Goal: Task Accomplishment & Management: Use online tool/utility

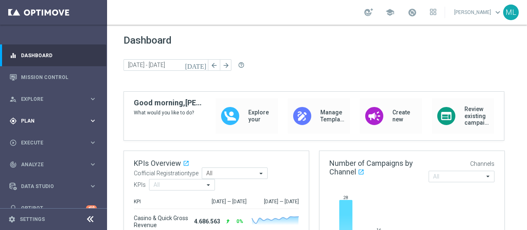
click at [22, 115] on div "gps_fixed Plan keyboard_arrow_right" at bounding box center [53, 121] width 106 height 22
click at [30, 161] on span "Templates" at bounding box center [51, 162] width 59 height 5
click at [37, 161] on span "Templates" at bounding box center [51, 162] width 59 height 5
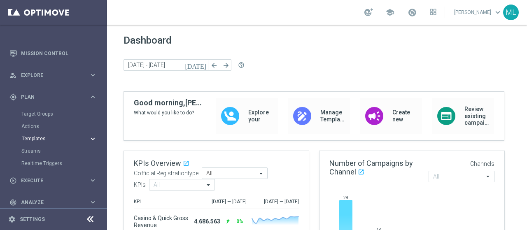
scroll to position [41, 0]
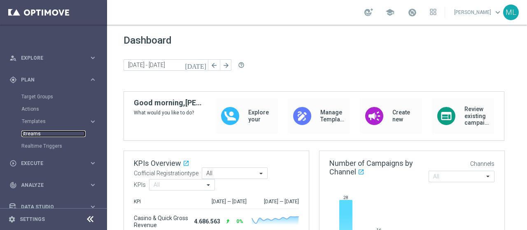
click at [30, 133] on link "Streams" at bounding box center [53, 134] width 64 height 7
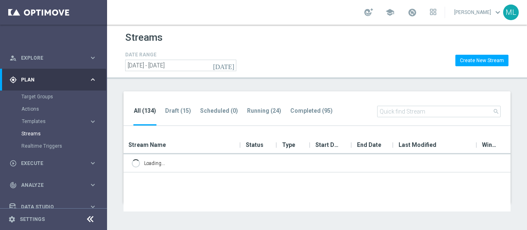
click at [429, 109] on input "text" at bounding box center [439, 112] width 124 height 12
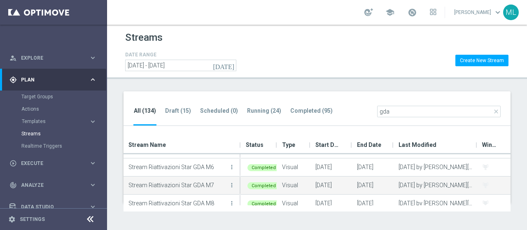
scroll to position [39, 0]
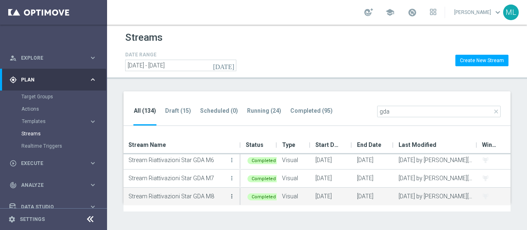
type input "gda"
click at [232, 197] on icon "more_vert" at bounding box center [232, 196] width 7 height 7
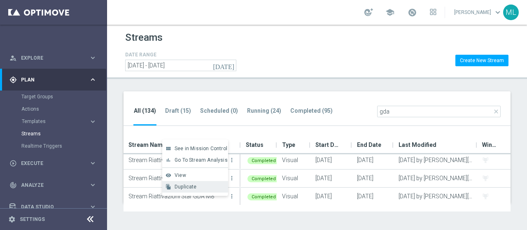
click at [186, 189] on span "Duplicate" at bounding box center [186, 187] width 22 height 6
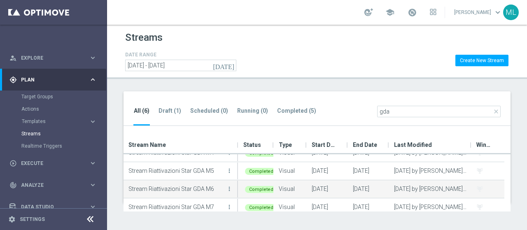
scroll to position [51, 0]
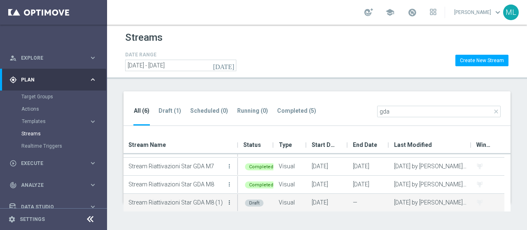
click at [229, 201] on icon "more_vert" at bounding box center [229, 202] width 7 height 7
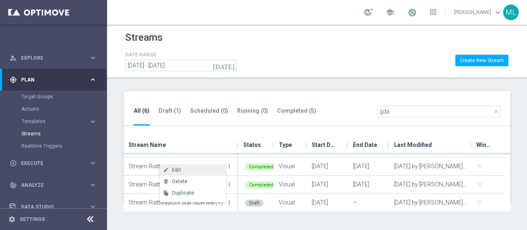
click at [175, 169] on span "Edit" at bounding box center [176, 170] width 9 height 6
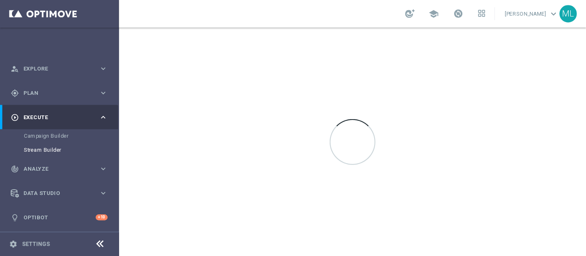
scroll to position [37, 0]
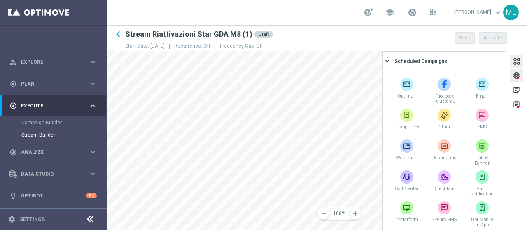
click at [516, 76] on div "settings" at bounding box center [517, 77] width 8 height 11
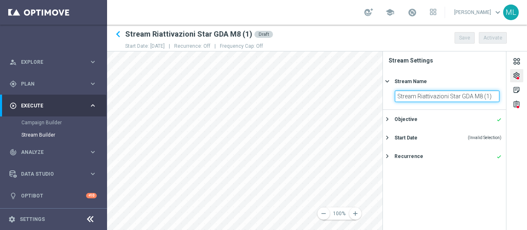
click at [480, 96] on input "Stream Riattivazioni Star GDA M8 (1)" at bounding box center [447, 97] width 105 height 12
drag, startPoint x: 482, startPoint y: 96, endPoint x: 492, endPoint y: 96, distance: 9.9
click at [492, 96] on input "Stream Riattivazioni Star GDA M9 (1)" at bounding box center [447, 97] width 105 height 12
type input "Stream Riattivazioni Star GDA M9"
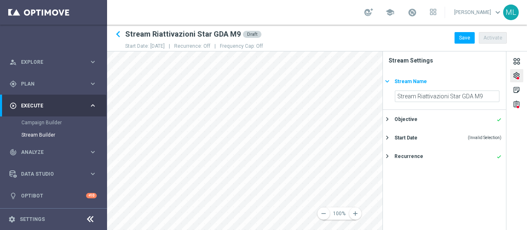
click at [404, 78] on div "Stream Name" at bounding box center [411, 81] width 33 height 7
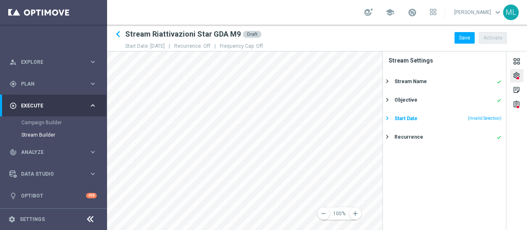
click at [411, 116] on div "Start Date" at bounding box center [406, 118] width 23 height 7
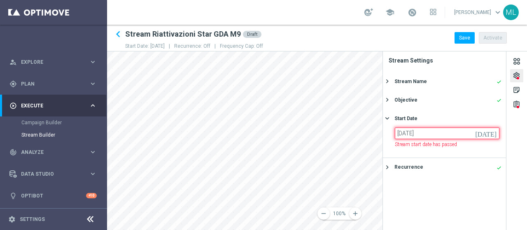
click at [403, 134] on input "[DATE]" at bounding box center [447, 134] width 105 height 12
click at [490, 133] on icon "[DATE]" at bounding box center [487, 132] width 24 height 9
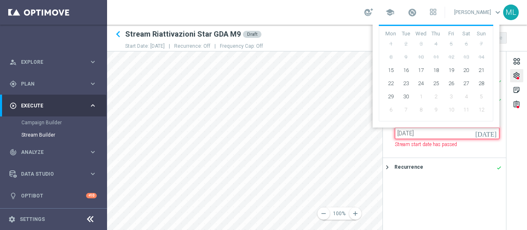
click at [412, 137] on input "[DATE]" at bounding box center [447, 134] width 105 height 12
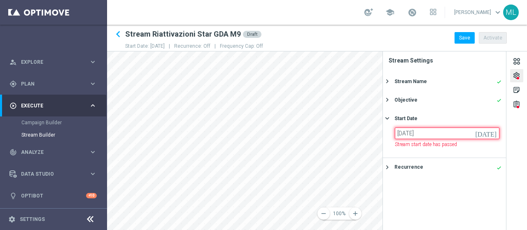
drag, startPoint x: 406, startPoint y: 135, endPoint x: 415, endPoint y: 135, distance: 9.1
click at [415, 135] on input "[DATE]" at bounding box center [447, 134] width 105 height 12
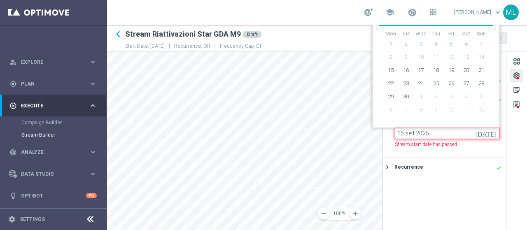
click at [460, 133] on input "15 sett 2025" at bounding box center [447, 134] width 105 height 12
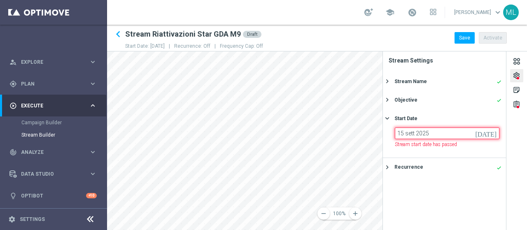
click at [468, 135] on input "15 sett 2025" at bounding box center [447, 134] width 105 height 12
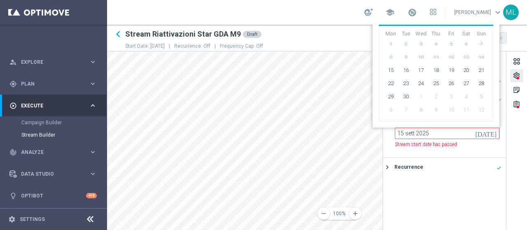
type input "Invalid date"
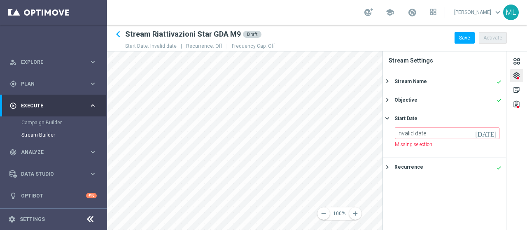
click at [521, 72] on div "settings" at bounding box center [516, 75] width 13 height 13
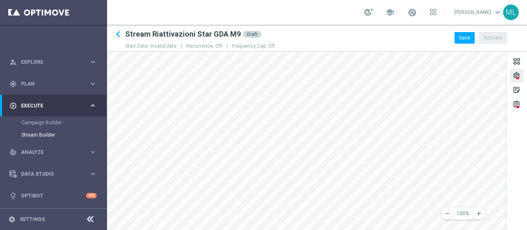
click at [518, 73] on div "settings" at bounding box center [517, 77] width 8 height 11
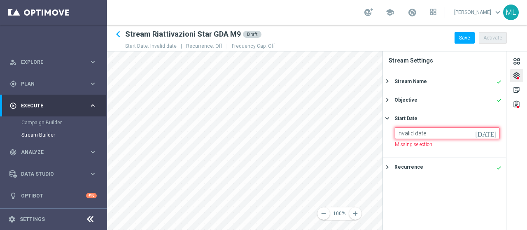
click at [420, 131] on input "Invalid date" at bounding box center [447, 134] width 105 height 12
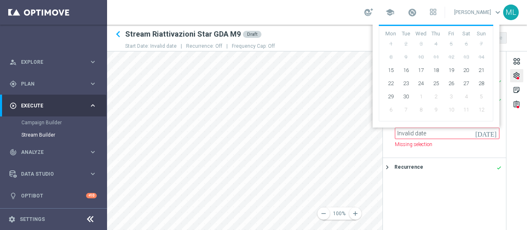
click at [479, 109] on span "12" at bounding box center [481, 109] width 13 height 13
click at [415, 107] on span "8" at bounding box center [420, 109] width 13 height 13
click at [423, 108] on span "8" at bounding box center [420, 109] width 13 height 13
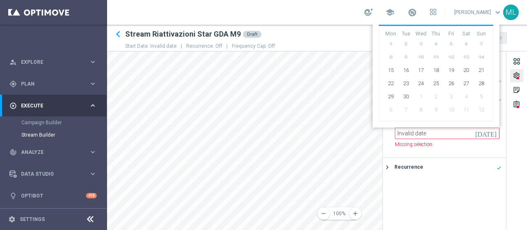
click at [423, 108] on span "8" at bounding box center [420, 109] width 13 height 13
click at [417, 63] on td "10" at bounding box center [420, 57] width 15 height 13
click at [416, 37] on td "3" at bounding box center [420, 43] width 15 height 13
click at [420, 31] on th "Wed" at bounding box center [420, 33] width 15 height 7
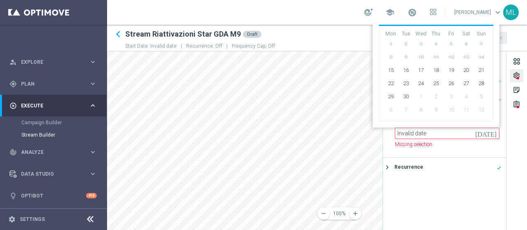
click at [447, 35] on th "Fri" at bounding box center [451, 33] width 15 height 7
click at [451, 35] on th "Fri" at bounding box center [451, 33] width 15 height 7
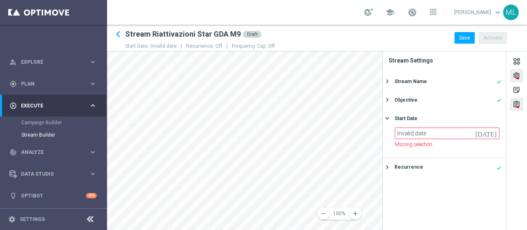
drag, startPoint x: 520, startPoint y: 99, endPoint x: 512, endPoint y: 105, distance: 9.7
click at [520, 99] on div "assignment" at bounding box center [516, 104] width 13 height 13
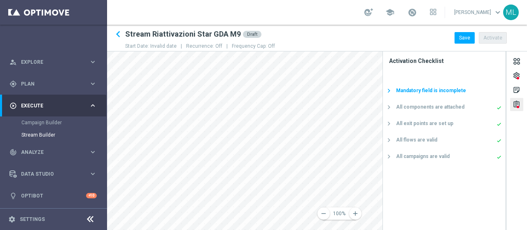
click at [400, 89] on div "Mandatory field is incomplete" at bounding box center [431, 90] width 70 height 7
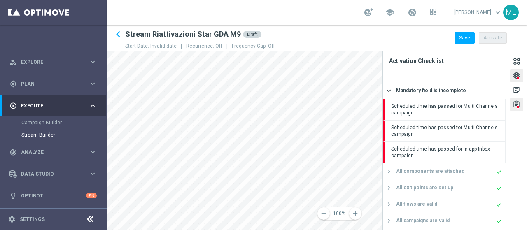
click at [510, 76] on tab-header "settings" at bounding box center [517, 75] width 21 height 13
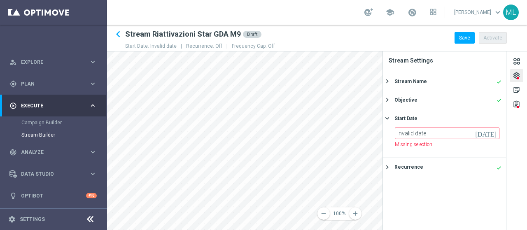
click at [493, 134] on icon "[DATE]" at bounding box center [487, 132] width 24 height 9
click at [518, 77] on div at bounding box center [518, 78] width 2 height 2
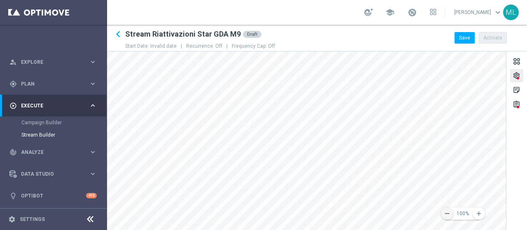
click at [446, 214] on icon "remove" at bounding box center [447, 213] width 7 height 7
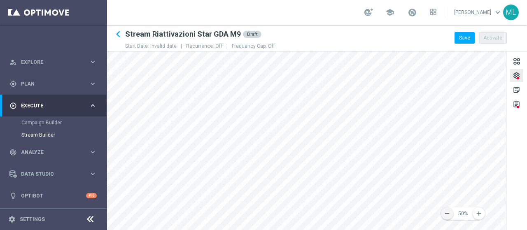
click at [446, 214] on icon "remove" at bounding box center [447, 213] width 7 height 7
click at [518, 75] on div "settings" at bounding box center [517, 77] width 8 height 11
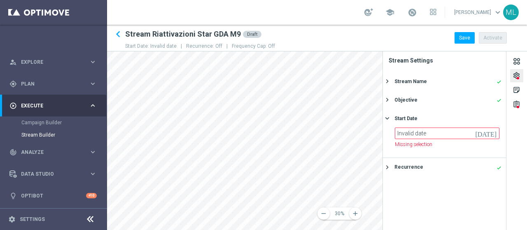
click at [494, 133] on icon "[DATE]" at bounding box center [487, 132] width 24 height 9
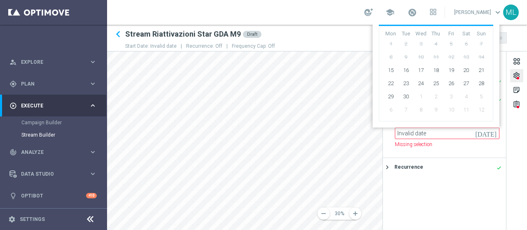
click at [449, 25] on div "‹ ​ September ​ 2025 ​ ›" at bounding box center [436, 17] width 114 height 16
click at [488, 26] on div "‹ ​ September ​ 2025 ​ ›" at bounding box center [436, 17] width 114 height 16
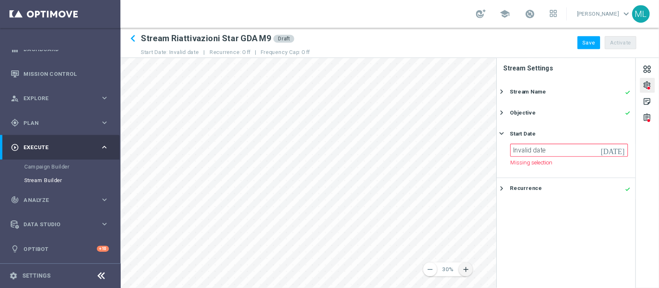
scroll to position [12, 0]
click at [527, 75] on div "settings" at bounding box center [575, 77] width 8 height 11
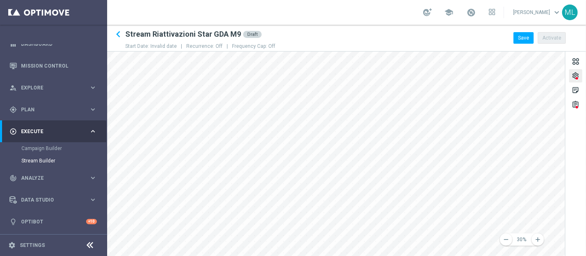
click at [527, 76] on div "settings" at bounding box center [575, 77] width 8 height 11
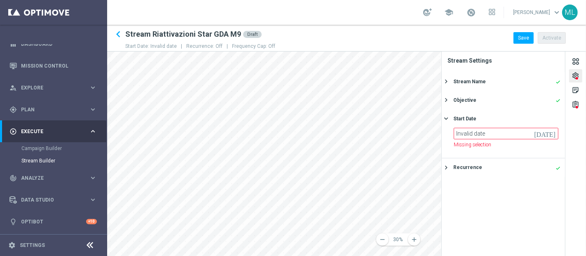
click at [527, 133] on icon "[DATE]" at bounding box center [546, 132] width 24 height 9
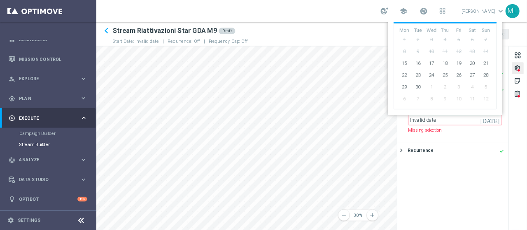
scroll to position [0, 0]
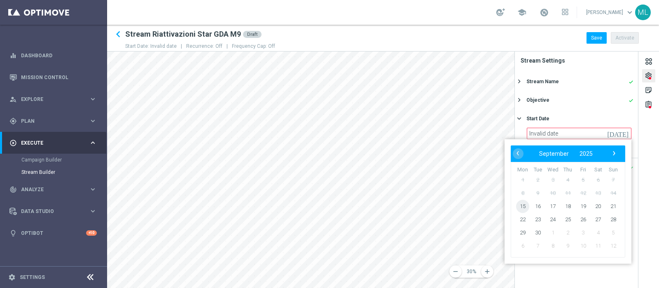
click at [523, 206] on span "15" at bounding box center [522, 206] width 13 height 13
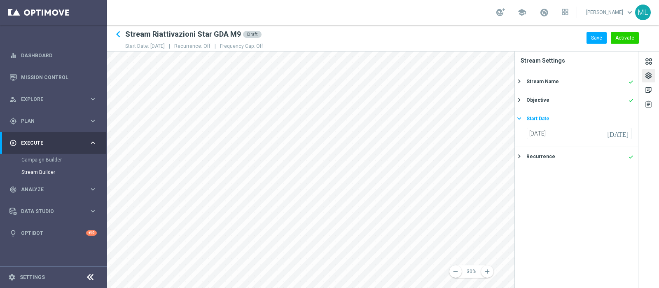
click at [526, 117] on div "Start Date" at bounding box center [537, 118] width 23 height 7
type input "[DATE]"
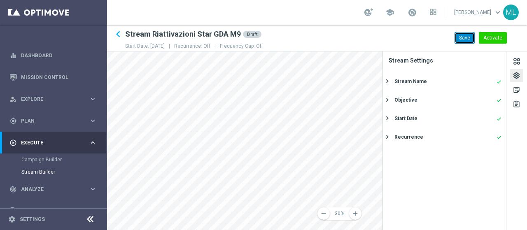
click at [465, 37] on button "Save" at bounding box center [465, 38] width 20 height 12
click at [515, 75] on div "settings" at bounding box center [517, 77] width 8 height 11
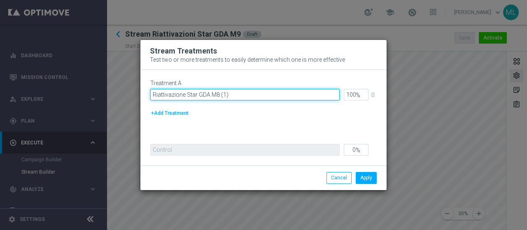
drag, startPoint x: 216, startPoint y: 94, endPoint x: 262, endPoint y: 97, distance: 46.2
click at [262, 98] on input "Riattivazione Star GDA M8 (1)" at bounding box center [244, 95] width 189 height 12
type input "Riattivazione Star GDA M9"
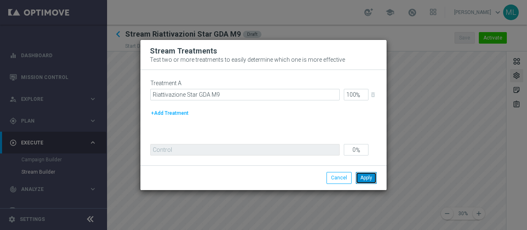
click at [364, 180] on button "Apply" at bounding box center [366, 178] width 21 height 12
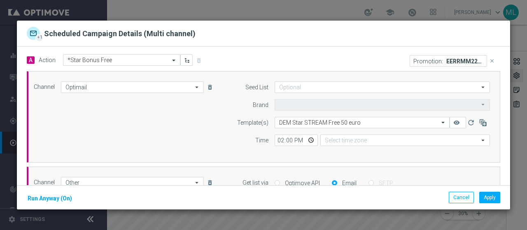
type input "Sisal Marketing"
type input "Central European Time ([GEOGRAPHIC_DATA]) (UTC +02:00)"
click at [489, 59] on icon "close" at bounding box center [492, 61] width 6 height 6
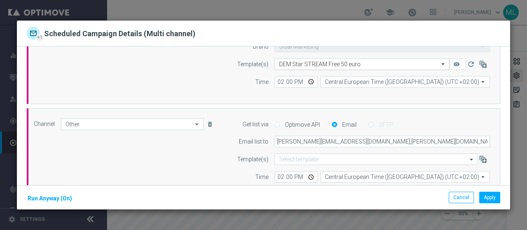
scroll to position [41, 0]
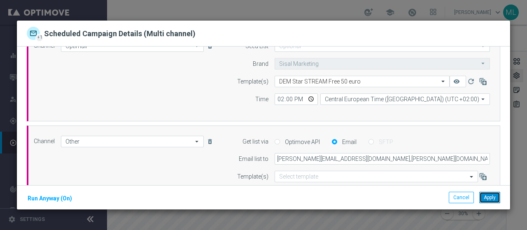
click at [490, 196] on button "Apply" at bounding box center [489, 198] width 21 height 12
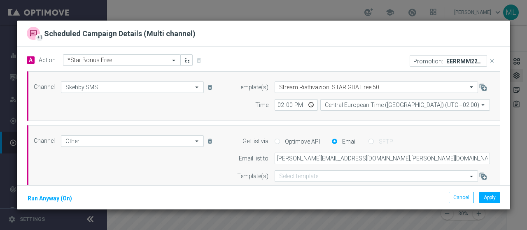
click at [489, 61] on icon "close" at bounding box center [492, 61] width 6 height 6
click at [491, 197] on button "Apply" at bounding box center [489, 198] width 21 height 12
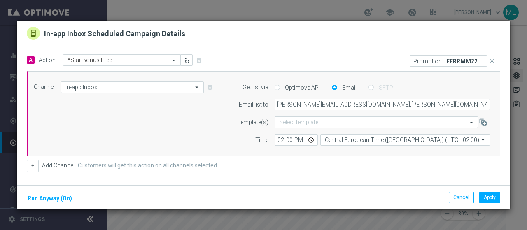
click at [489, 60] on icon "close" at bounding box center [492, 61] width 6 height 6
click at [493, 199] on button "Apply" at bounding box center [489, 198] width 21 height 12
click at [489, 60] on icon "close" at bounding box center [492, 61] width 6 height 6
click at [493, 200] on button "Apply" at bounding box center [489, 198] width 21 height 12
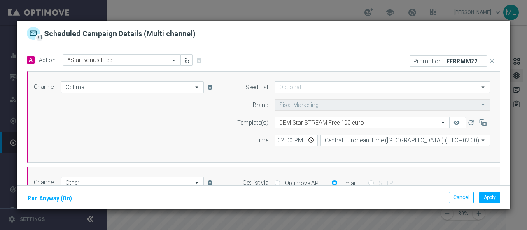
click at [489, 61] on icon "close" at bounding box center [492, 61] width 6 height 6
click at [489, 195] on button "Apply" at bounding box center [489, 198] width 21 height 12
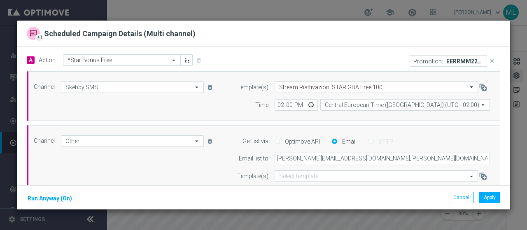
click at [489, 61] on icon "close" at bounding box center [492, 61] width 6 height 6
click at [490, 199] on button "Apply" at bounding box center [489, 198] width 21 height 12
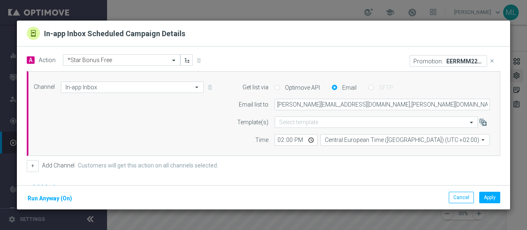
click at [489, 62] on icon "close" at bounding box center [492, 61] width 6 height 6
click at [491, 200] on button "Apply" at bounding box center [489, 198] width 21 height 12
click at [472, 58] on button "Add Promotion" at bounding box center [474, 60] width 48 height 9
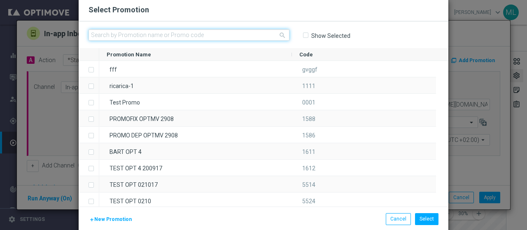
click at [154, 36] on input "text" at bounding box center [189, 35] width 201 height 12
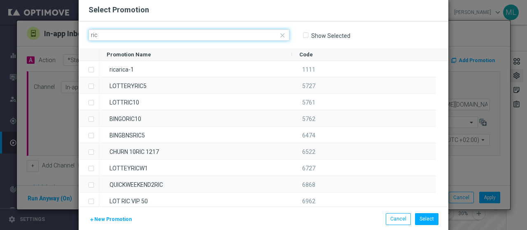
type input "ric5"
click at [79, 33] on div "close ric5 Show Selected" at bounding box center [264, 34] width 370 height 27
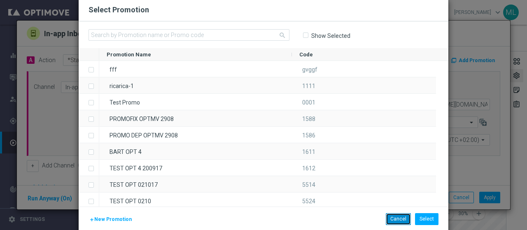
click at [395, 216] on button "Cancel" at bounding box center [398, 219] width 25 height 12
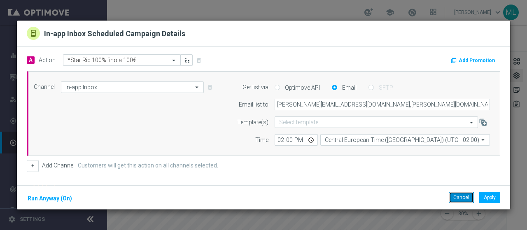
click at [465, 198] on button "Cancel" at bounding box center [461, 198] width 25 height 12
click at [458, 200] on button "Cancel" at bounding box center [461, 198] width 25 height 12
click at [489, 61] on icon "close" at bounding box center [492, 61] width 6 height 6
click at [492, 199] on button "Apply" at bounding box center [489, 198] width 21 height 12
click at [474, 59] on button "Add Promotion" at bounding box center [474, 60] width 48 height 9
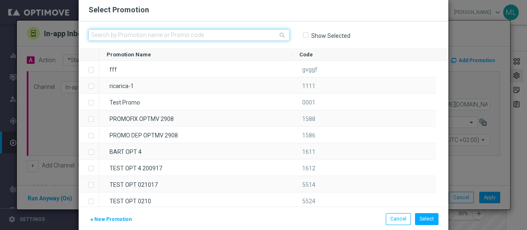
click at [111, 32] on input "text" at bounding box center [189, 35] width 201 height 12
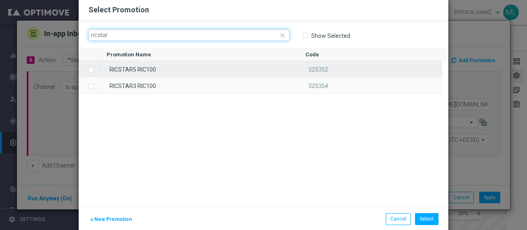
type input "ricstar"
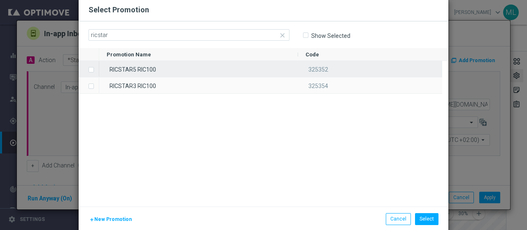
click at [96, 70] on label "Press SPACE to select this row." at bounding box center [97, 70] width 3 height 7
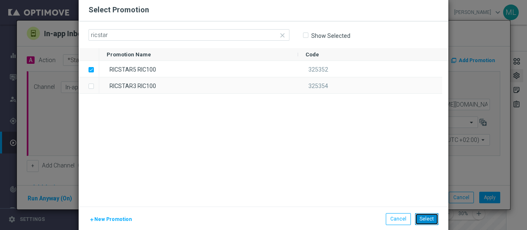
click at [426, 221] on button "Select" at bounding box center [426, 219] width 23 height 12
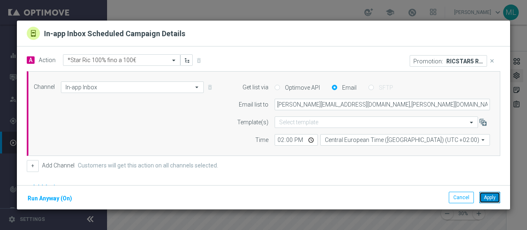
click at [488, 199] on button "Apply" at bounding box center [489, 198] width 21 height 12
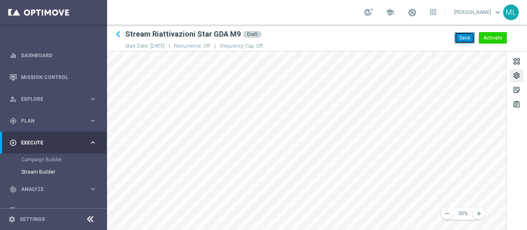
click at [465, 37] on button "Save" at bounding box center [465, 38] width 20 height 12
click at [30, 120] on span "Plan" at bounding box center [55, 121] width 68 height 5
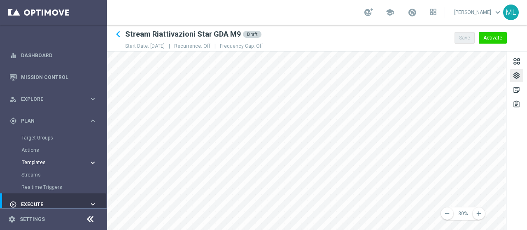
click at [32, 162] on span "Templates" at bounding box center [51, 162] width 59 height 5
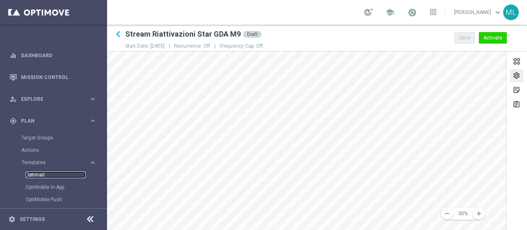
click at [32, 175] on link "Optimail" at bounding box center [56, 175] width 60 height 7
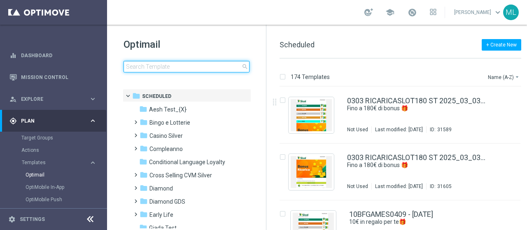
click at [168, 71] on input at bounding box center [187, 67] width 126 height 12
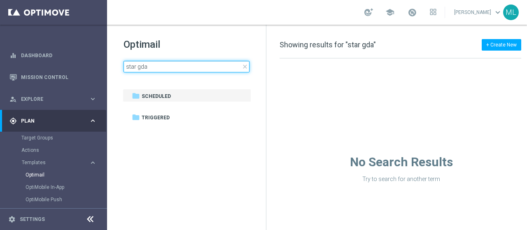
drag, startPoint x: 161, startPoint y: 69, endPoint x: 108, endPoint y: 68, distance: 52.7
click at [108, 68] on div "Optimail star gda close folder 1 Folder folder Scheduled more_vert folder Trigg…" at bounding box center [186, 76] width 159 height 102
type input "r"
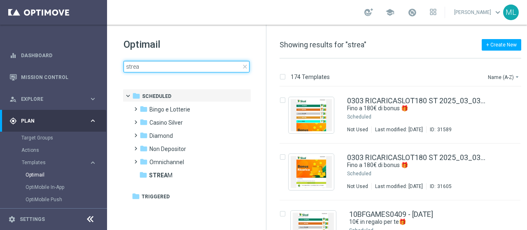
type input "stream"
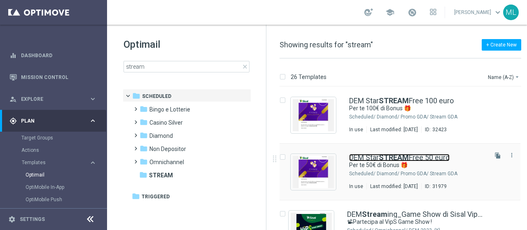
click at [382, 159] on b "STREAM" at bounding box center [394, 157] width 30 height 9
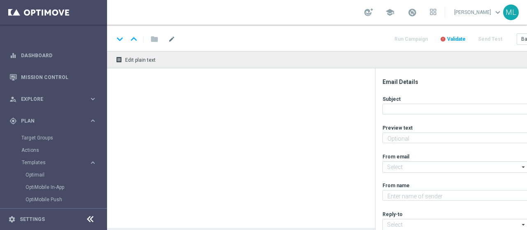
type textarea "Un regalo per te!"
type input "[EMAIL_ADDRESS][DOMAIN_NAME]"
type textarea "Sisal"
type input "[EMAIL_ADDRESS][DOMAIN_NAME]"
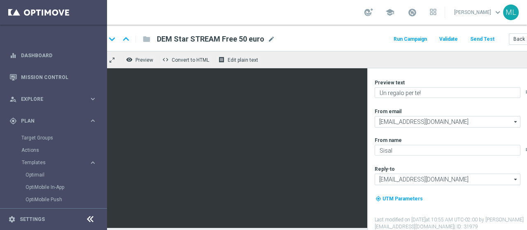
scroll to position [0, 6]
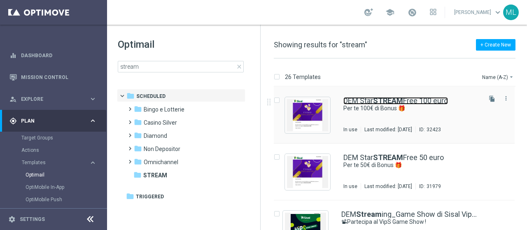
click at [381, 104] on b "STREAM" at bounding box center [388, 100] width 30 height 9
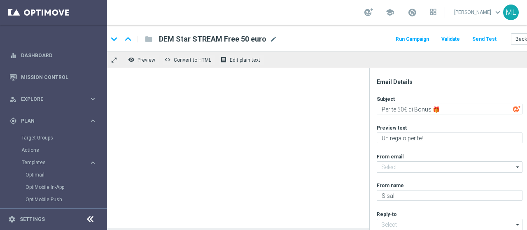
type textarea "Per te 100€ di Bonus 🎁"
type input "[EMAIL_ADDRESS][DOMAIN_NAME]"
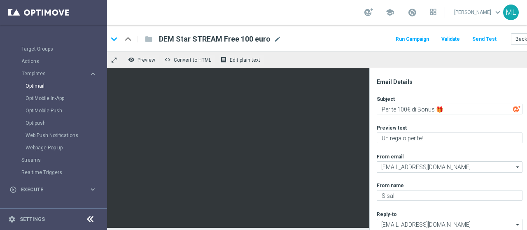
scroll to position [148, 0]
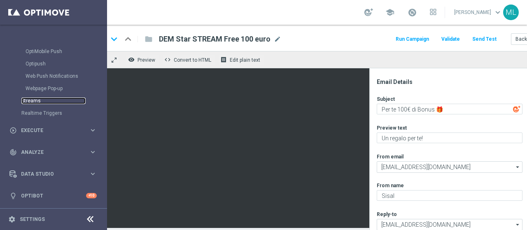
click at [34, 102] on link "Streams" at bounding box center [53, 101] width 64 height 7
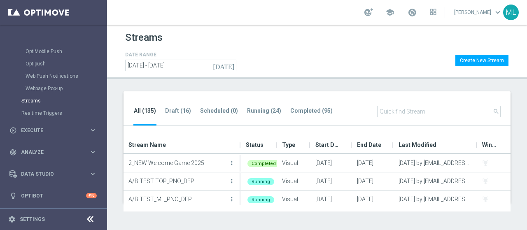
click at [386, 112] on input "text" at bounding box center [439, 112] width 124 height 12
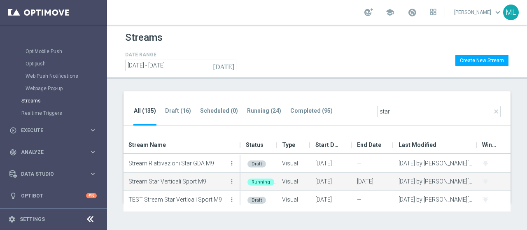
scroll to position [93, 0]
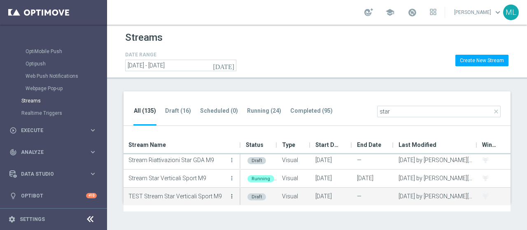
type input "star"
click at [233, 196] on icon "more_vert" at bounding box center [232, 196] width 7 height 7
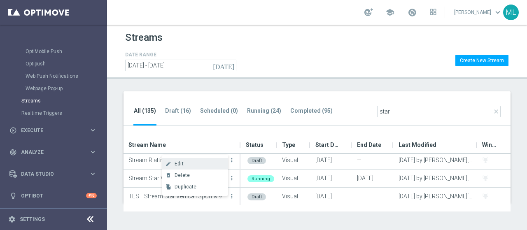
click at [182, 163] on span "Edit" at bounding box center [179, 164] width 9 height 6
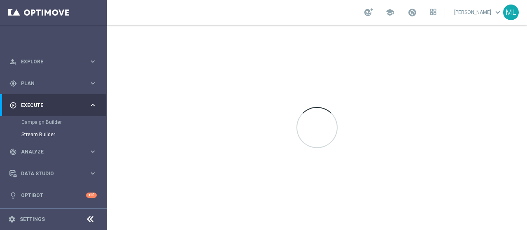
scroll to position [37, 0]
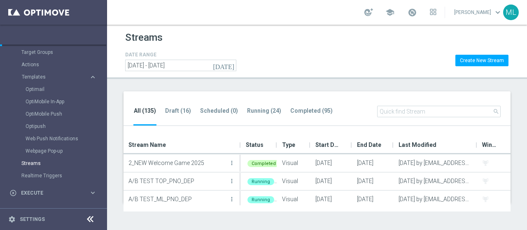
click at [416, 110] on input "text" at bounding box center [439, 112] width 124 height 12
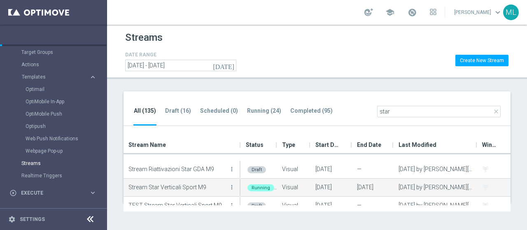
scroll to position [93, 0]
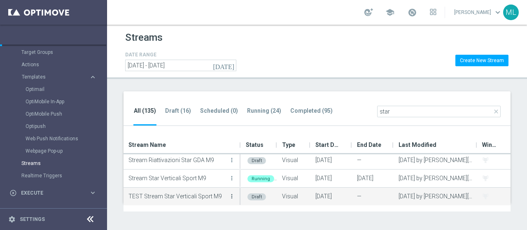
type input "star"
click at [231, 195] on icon "more_vert" at bounding box center [232, 196] width 7 height 7
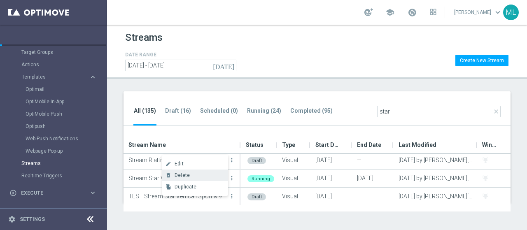
click at [185, 176] on span "Delete" at bounding box center [182, 176] width 15 height 6
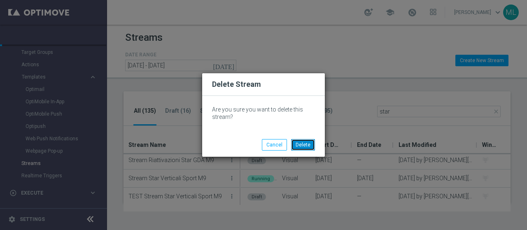
click at [307, 144] on button "Delete" at bounding box center [303, 145] width 24 height 12
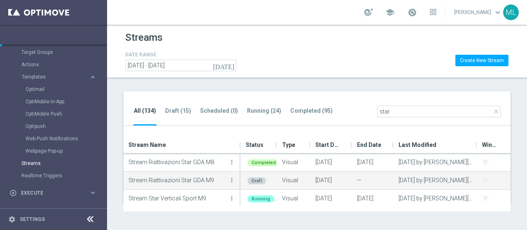
scroll to position [75, 0]
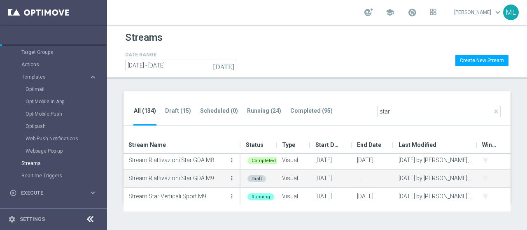
click at [234, 175] on icon "more_vert" at bounding box center [232, 178] width 7 height 7
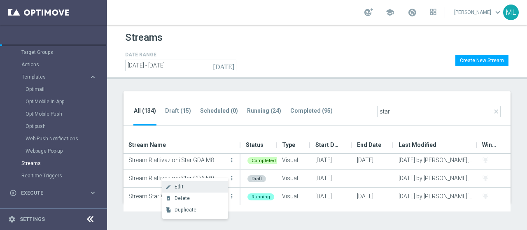
click at [178, 187] on span "Edit" at bounding box center [179, 187] width 9 height 6
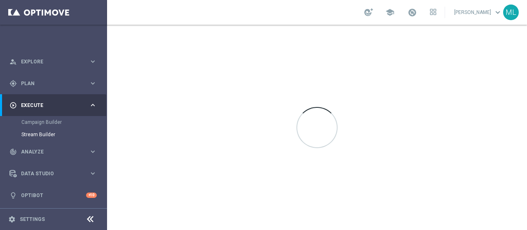
scroll to position [37, 0]
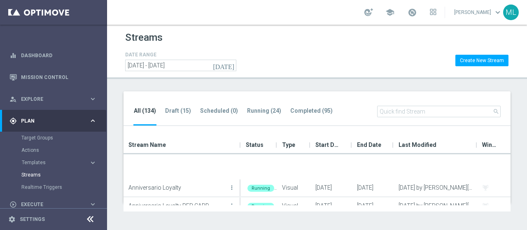
scroll to position [82, 0]
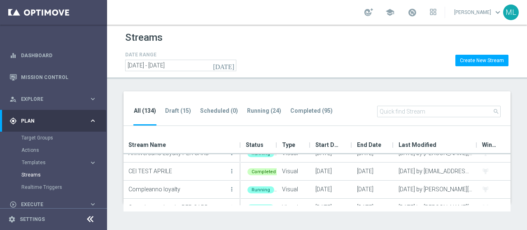
click at [384, 115] on input "text" at bounding box center [439, 112] width 124 height 12
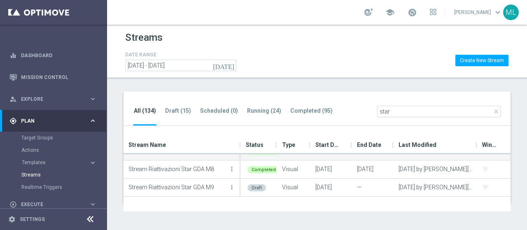
scroll to position [75, 0]
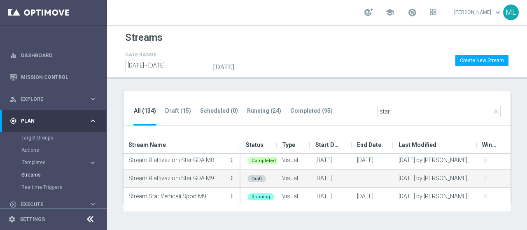
type input "star"
click at [232, 177] on icon "more_vert" at bounding box center [232, 178] width 7 height 7
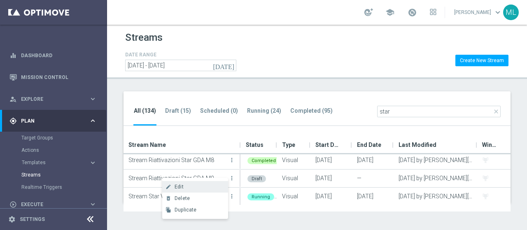
click at [180, 185] on span "Edit" at bounding box center [179, 187] width 9 height 6
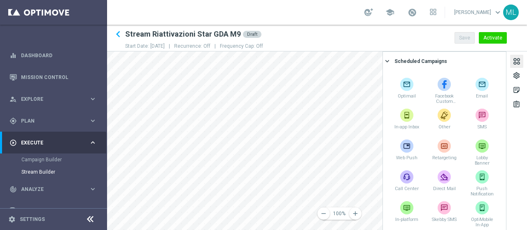
click at [516, 61] on div at bounding box center [516, 62] width 9 height 11
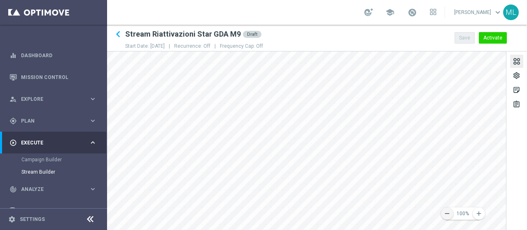
click at [445, 214] on icon "remove" at bounding box center [447, 213] width 7 height 7
click at [447, 213] on icon "remove" at bounding box center [447, 213] width 7 height 7
click at [515, 197] on div "remove 70% add settings sticky_note_2 assignment" at bounding box center [317, 140] width 420 height 179
click at [96, 190] on main "equalizer Dashboard Mission Control" at bounding box center [263, 115] width 527 height 230
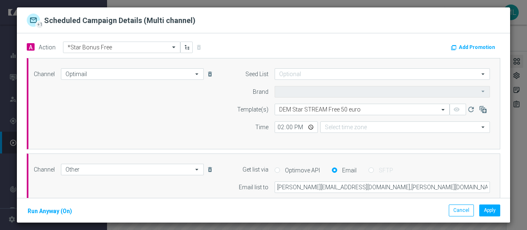
type input "Sisal Marketing"
type input "Central European Time ([GEOGRAPHIC_DATA]) (UTC +02:00)"
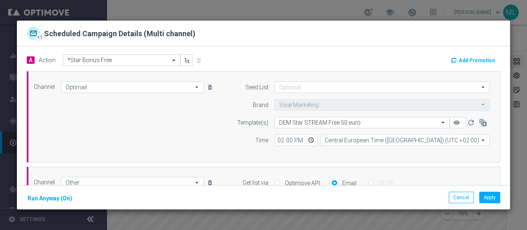
click at [310, 61] on div "Add Promotion" at bounding box center [385, 59] width 243 height 11
click at [451, 61] on button "Add Promotion" at bounding box center [474, 60] width 48 height 9
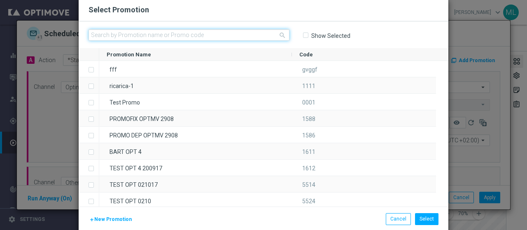
paste input "235238"
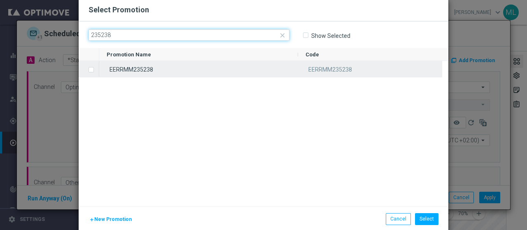
type input "235238"
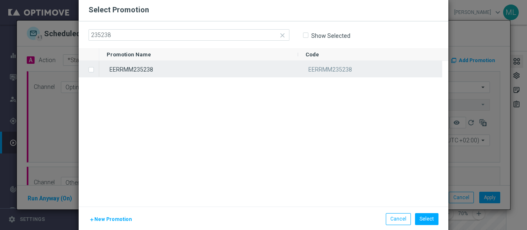
click at [96, 71] on label "Press SPACE to select this row." at bounding box center [97, 70] width 3 height 7
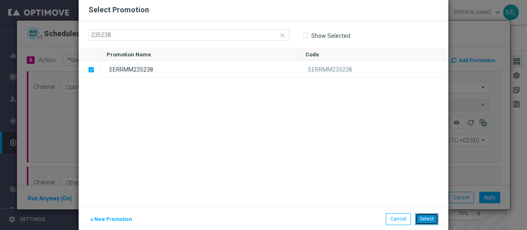
click at [423, 220] on button "Select" at bounding box center [426, 219] width 23 height 12
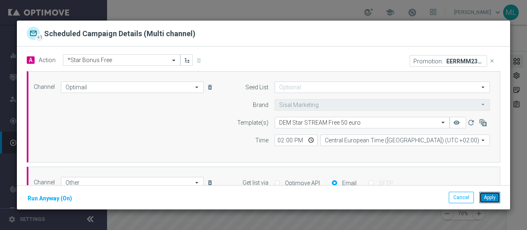
click at [489, 199] on button "Apply" at bounding box center [489, 198] width 21 height 12
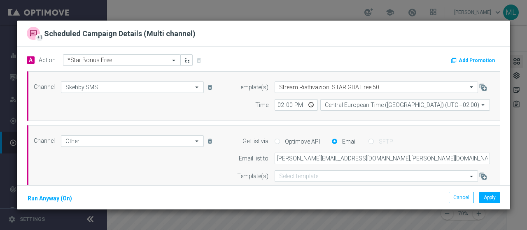
click at [304, 54] on div "A Action Select action *Star Bonus Free delete_forever Add Promotion Channel Sk…" at bounding box center [263, 129] width 493 height 165
click at [472, 62] on button "Add Promotion" at bounding box center [474, 60] width 48 height 9
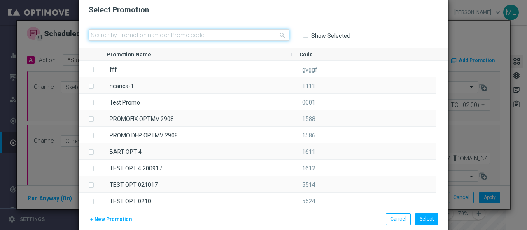
paste input "235241"
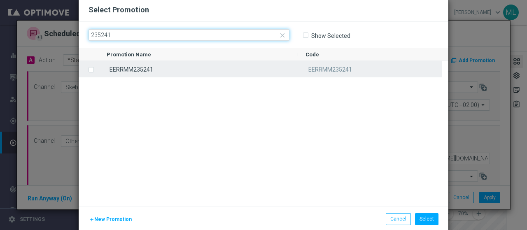
type input "235241"
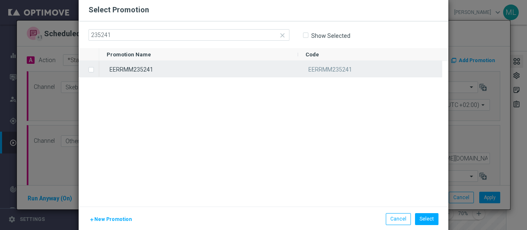
click at [96, 70] on label "Press SPACE to select this row." at bounding box center [97, 70] width 3 height 7
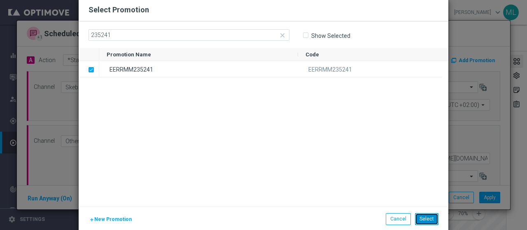
click at [423, 222] on button "Select" at bounding box center [426, 219] width 23 height 12
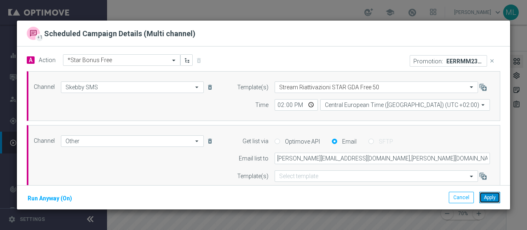
click at [488, 196] on button "Apply" at bounding box center [489, 198] width 21 height 12
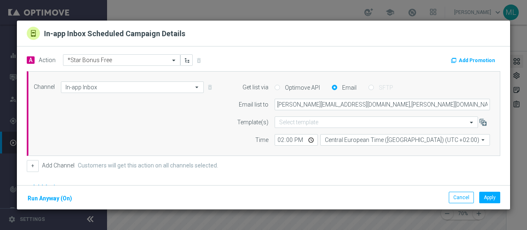
click at [303, 58] on div "Add Promotion" at bounding box center [385, 59] width 243 height 11
click at [451, 58] on button "Add Promotion" at bounding box center [474, 60] width 48 height 9
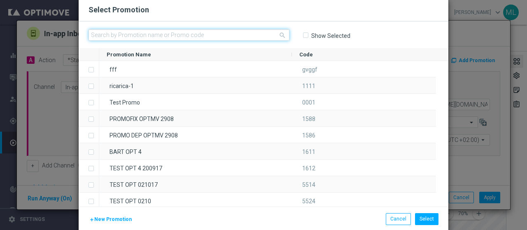
paste input "235243"
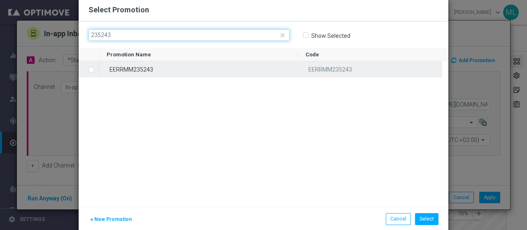
type input "235243"
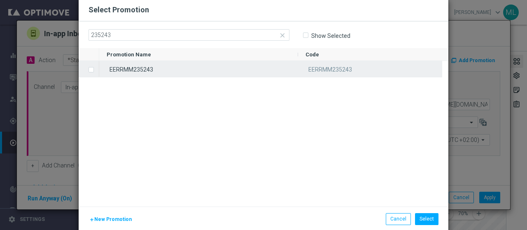
click at [88, 68] on input "Press SPACE to select this row." at bounding box center [90, 65] width 5 height 5
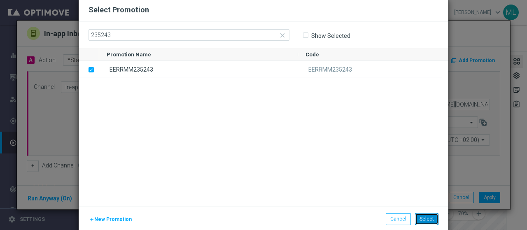
click at [419, 221] on button "Select" at bounding box center [426, 219] width 23 height 12
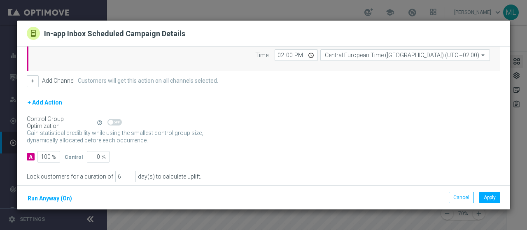
scroll to position [131, 0]
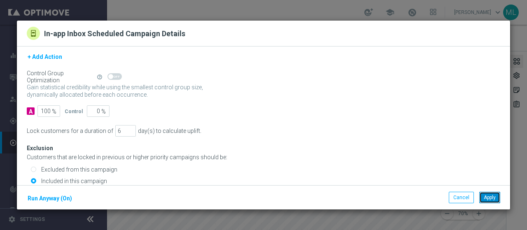
click at [490, 197] on button "Apply" at bounding box center [489, 198] width 21 height 12
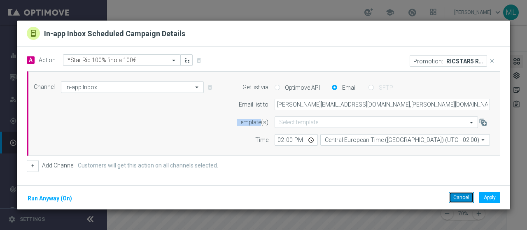
click at [459, 196] on button "Cancel" at bounding box center [461, 198] width 25 height 12
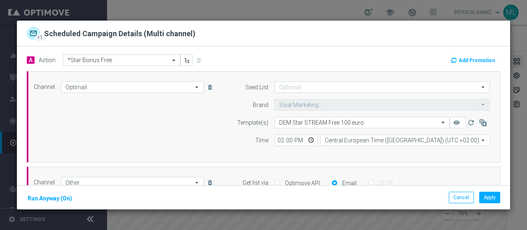
click at [452, 59] on button "Add Promotion" at bounding box center [474, 60] width 48 height 9
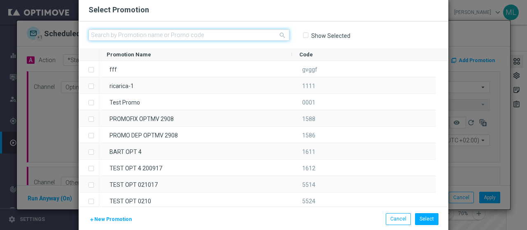
click at [207, 38] on input "text" at bounding box center [189, 35] width 201 height 12
paste input "235244"
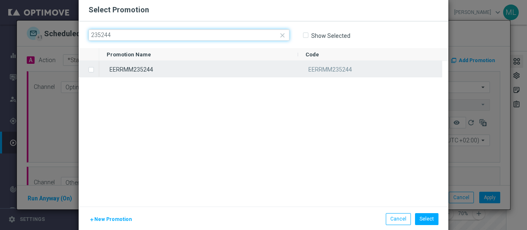
type input "235244"
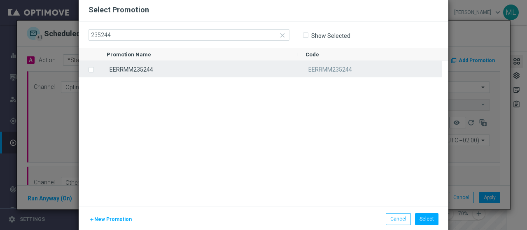
click at [96, 70] on label "Press SPACE to select this row." at bounding box center [97, 70] width 3 height 7
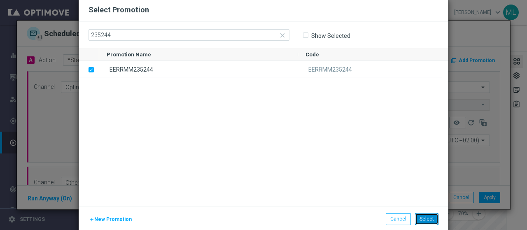
click at [424, 223] on button "Select" at bounding box center [426, 219] width 23 height 12
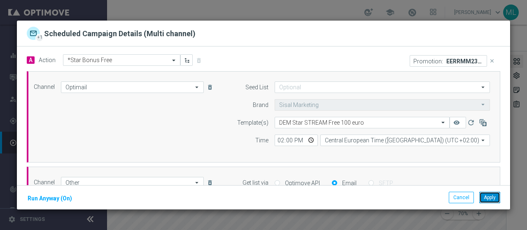
click at [487, 200] on button "Apply" at bounding box center [489, 198] width 21 height 12
click at [462, 200] on button "Cancel" at bounding box center [461, 198] width 25 height 12
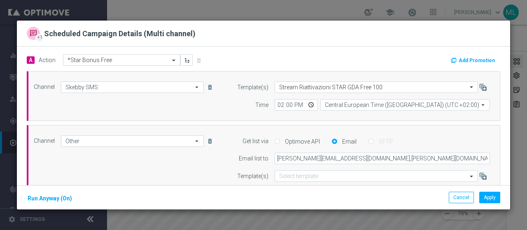
click at [336, 61] on div "Add Promotion" at bounding box center [385, 59] width 243 height 11
click at [475, 58] on button "Add Promotion" at bounding box center [474, 60] width 48 height 9
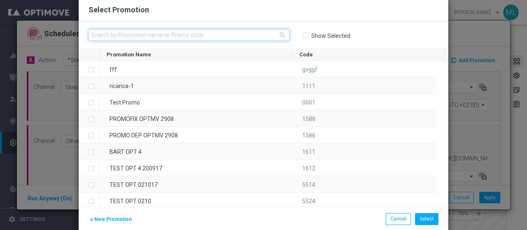
paste input "235245"
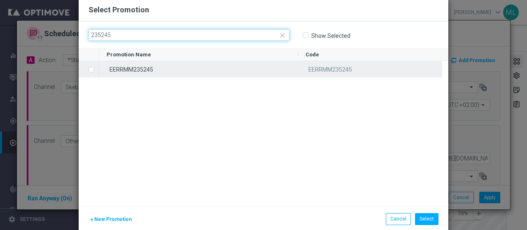
type input "235245"
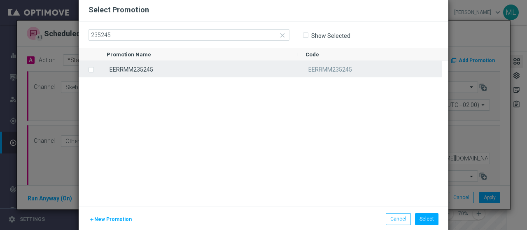
click at [96, 69] on label "Press SPACE to select this row." at bounding box center [97, 70] width 3 height 7
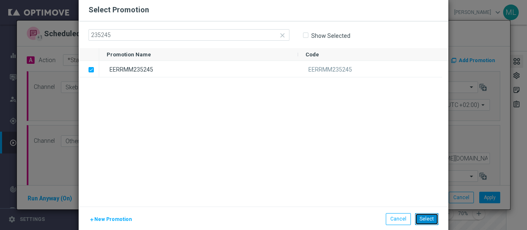
click at [424, 220] on button "Select" at bounding box center [426, 219] width 23 height 12
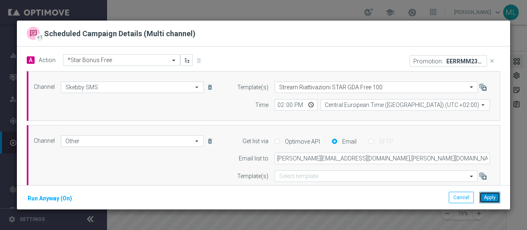
click at [489, 195] on button "Apply" at bounding box center [489, 198] width 21 height 12
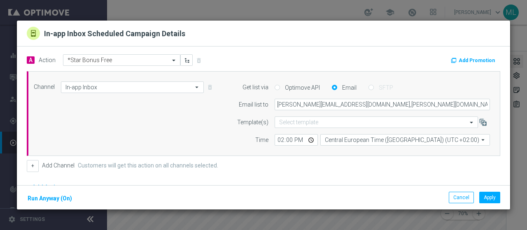
click at [309, 170] on div "+ Add Channel Customers will get this action on all channels selected." at bounding box center [264, 166] width 474 height 12
click at [469, 57] on button "Add Promotion" at bounding box center [474, 60] width 48 height 9
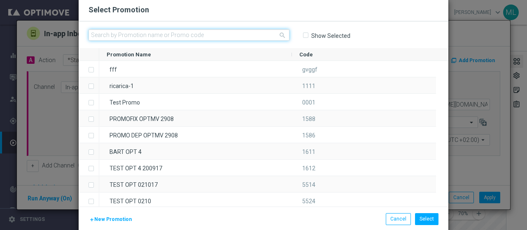
paste input "235246"
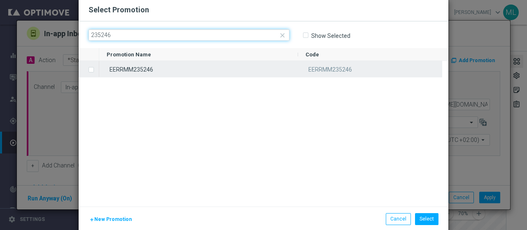
type input "235246"
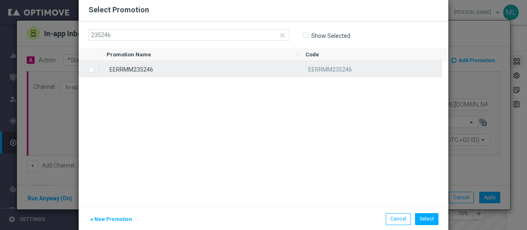
click at [96, 68] on label "Press SPACE to select this row." at bounding box center [97, 70] width 3 height 7
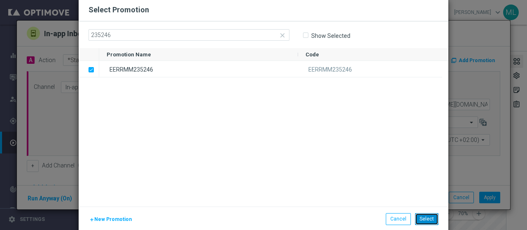
click at [427, 220] on button "Select" at bounding box center [426, 219] width 23 height 12
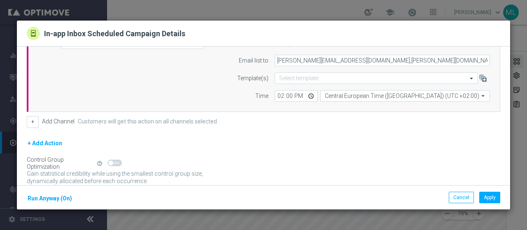
scroll to position [82, 0]
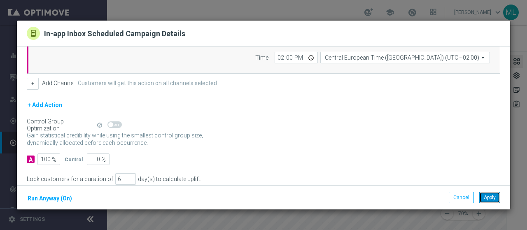
click at [493, 200] on button "Apply" at bounding box center [489, 198] width 21 height 12
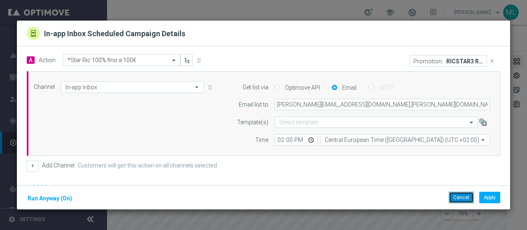
click at [460, 198] on button "Cancel" at bounding box center [461, 198] width 25 height 12
click at [460, 59] on button "Add Promotion" at bounding box center [474, 60] width 48 height 9
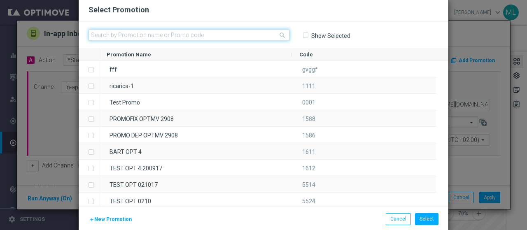
click at [181, 33] on input "text" at bounding box center [189, 35] width 201 height 12
paste input "235247"
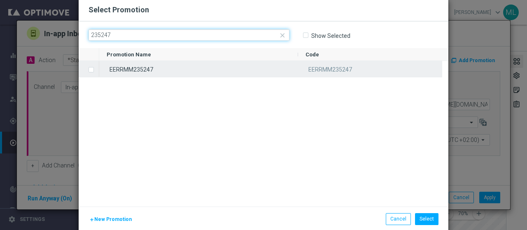
type input "235247"
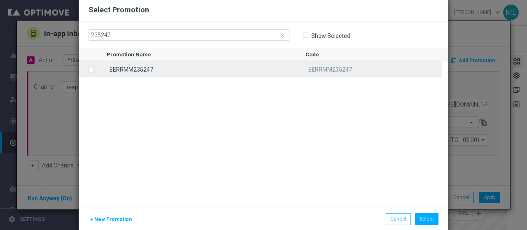
click at [88, 66] on input "Press SPACE to select this row." at bounding box center [90, 65] width 5 height 5
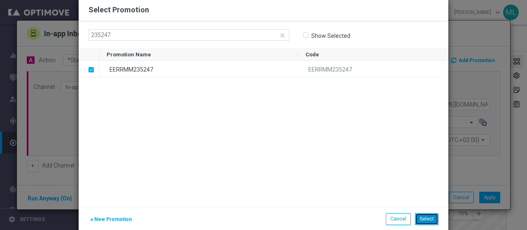
click at [423, 219] on button "Select" at bounding box center [426, 219] width 23 height 12
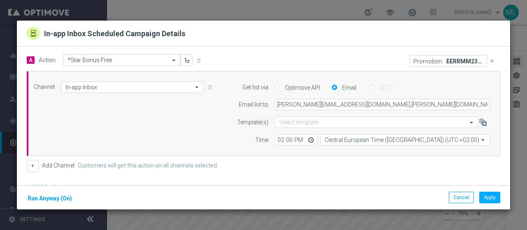
scroll to position [124, 0]
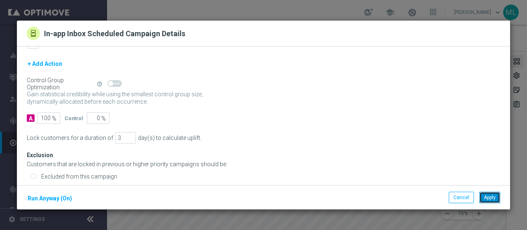
click at [488, 197] on button "Apply" at bounding box center [489, 198] width 21 height 12
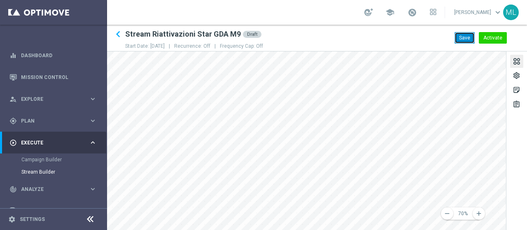
click at [463, 37] on button "Save" at bounding box center [465, 38] width 20 height 12
click at [517, 74] on div "settings" at bounding box center [517, 77] width 8 height 11
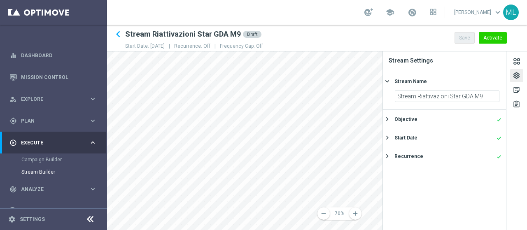
click at [415, 155] on div "Recurrence" at bounding box center [409, 156] width 29 height 7
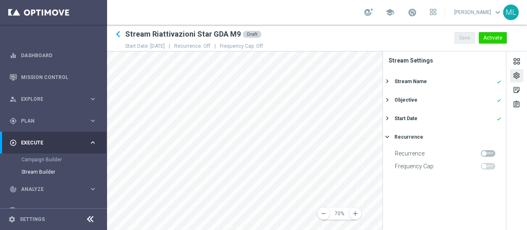
click at [405, 102] on div "Objective" at bounding box center [406, 99] width 23 height 7
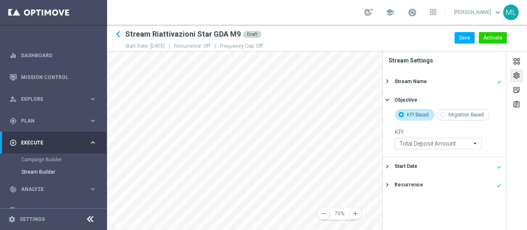
click at [520, 75] on div "settings" at bounding box center [517, 77] width 8 height 11
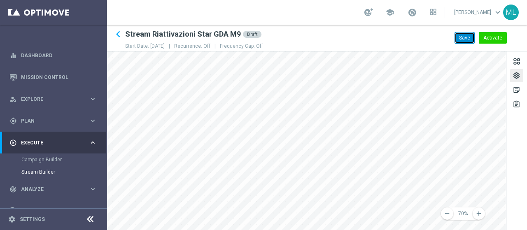
click at [466, 35] on button "Save" at bounding box center [465, 38] width 20 height 12
click at [517, 75] on div "settings" at bounding box center [517, 77] width 8 height 11
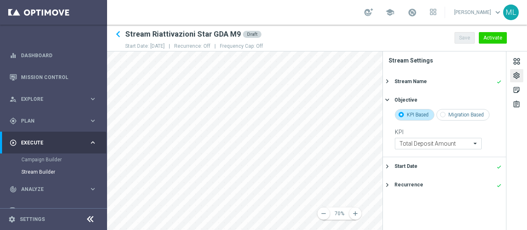
click at [394, 82] on button "Stream Name done keyboard_arrow_right" at bounding box center [443, 81] width 117 height 10
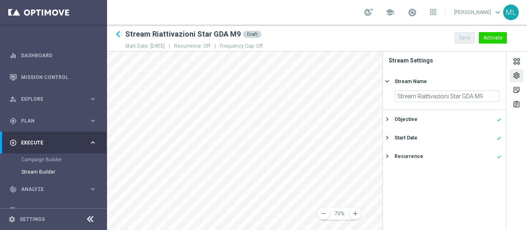
click at [405, 141] on div "Start Date" at bounding box center [406, 137] width 23 height 7
click at [491, 133] on icon "[DATE]" at bounding box center [487, 132] width 24 height 9
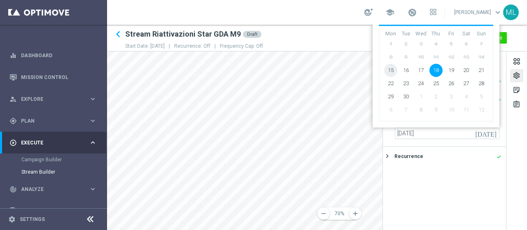
click at [389, 70] on span "15" at bounding box center [390, 70] width 13 height 13
type input "[DATE]"
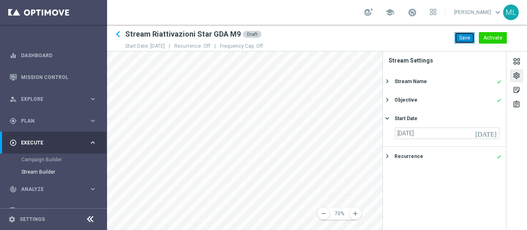
click at [460, 36] on button "Save" at bounding box center [465, 38] width 20 height 12
click at [518, 75] on div "settings" at bounding box center [517, 77] width 8 height 11
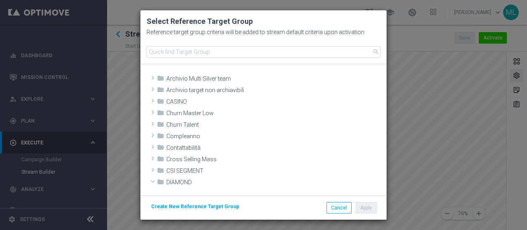
scroll to position [184, 0]
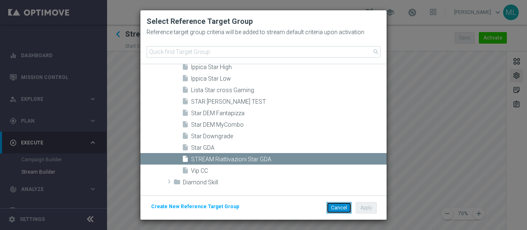
click at [339, 208] on button "Cancel" at bounding box center [339, 208] width 25 height 12
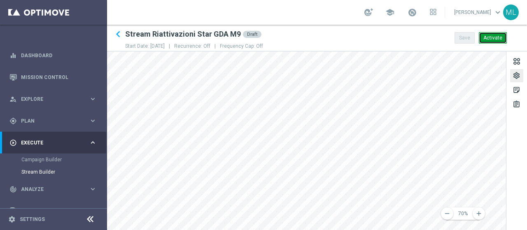
click at [493, 36] on button "Activate" at bounding box center [493, 38] width 28 height 12
